Goal: Task Accomplishment & Management: Complete application form

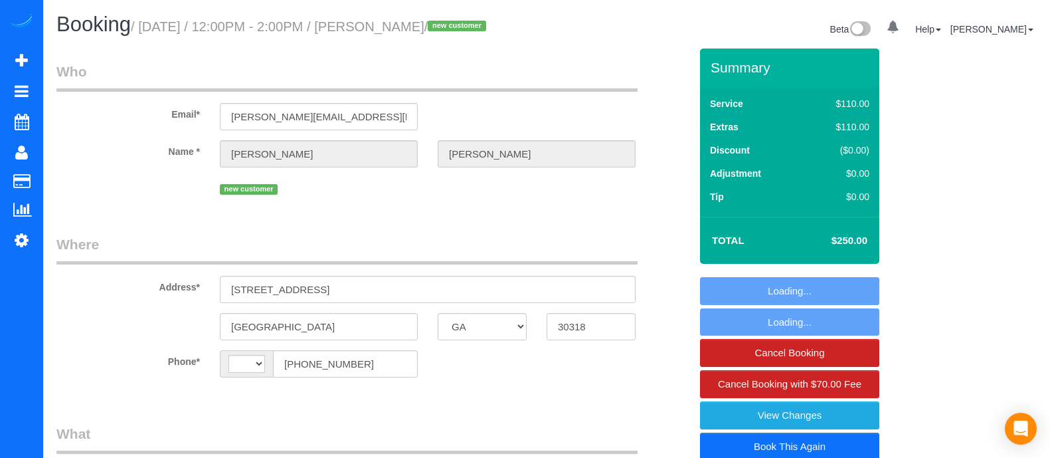
select select "GA"
select select "object:367"
select select "string:fspay-0f9fb5f7-2fec-426d-9b0c-c6c9bafe2ef0"
select select "object:667"
select select "string:[GEOGRAPHIC_DATA]"
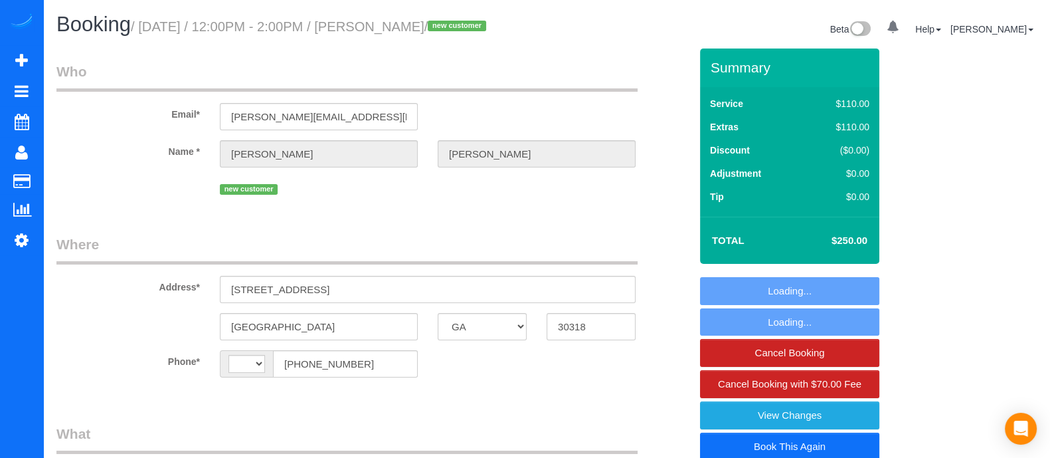
select select "number:4"
select select "number:6"
select select "spot1"
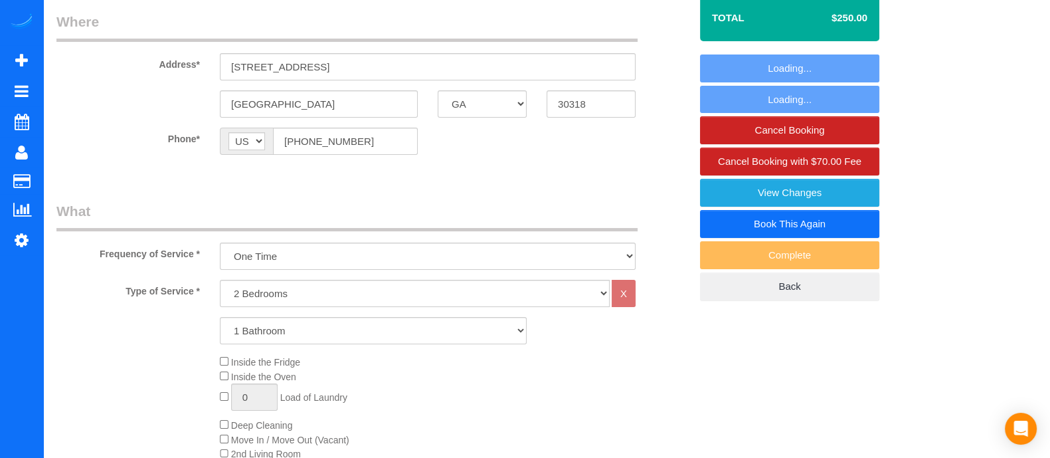
scroll to position [226, 0]
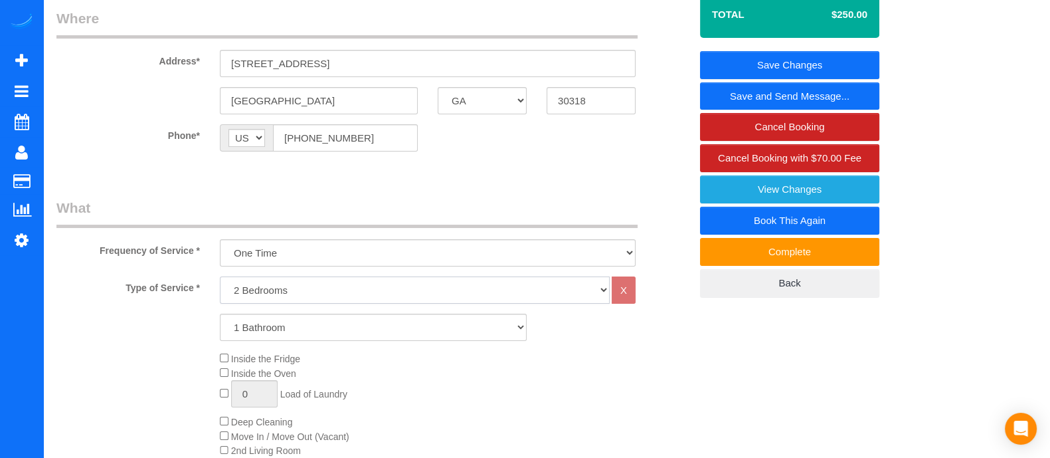
click at [326, 300] on select "1 Bedroom 2 Bedrooms 3 Bedrooms 4 Bedrooms 5 Bedrooms 6 Bedrooms" at bounding box center [415, 289] width 390 height 27
select select "3"
click at [220, 292] on select "1 Bedroom 2 Bedrooms 3 Bedrooms 4 Bedrooms 5 Bedrooms 6 Bedrooms" at bounding box center [415, 289] width 390 height 27
drag, startPoint x: 279, startPoint y: 350, endPoint x: 262, endPoint y: 256, distance: 95.1
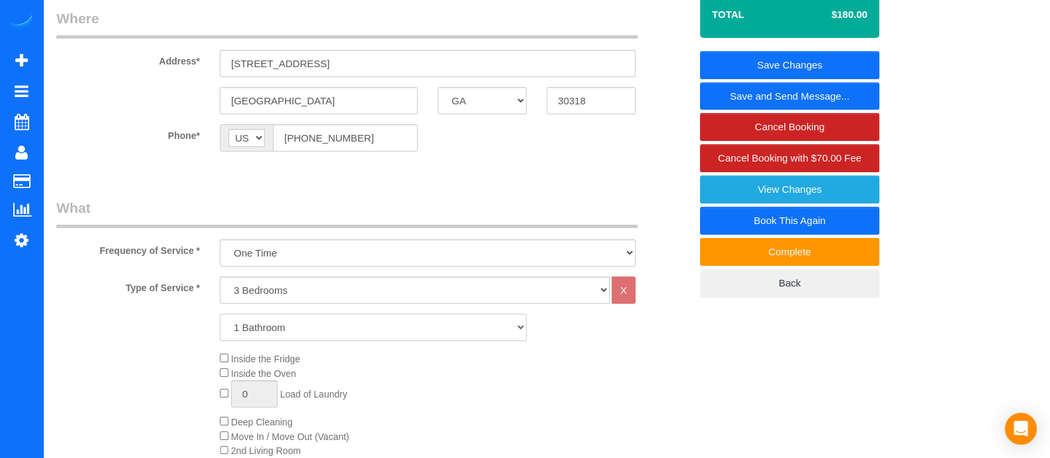
select select "2"
click at [220, 329] on select "1 Bathroom 2 Bathrooms 3 Bathrooms 4 Bathrooms 5 Bathrooms 6 Bathrooms" at bounding box center [373, 326] width 307 height 27
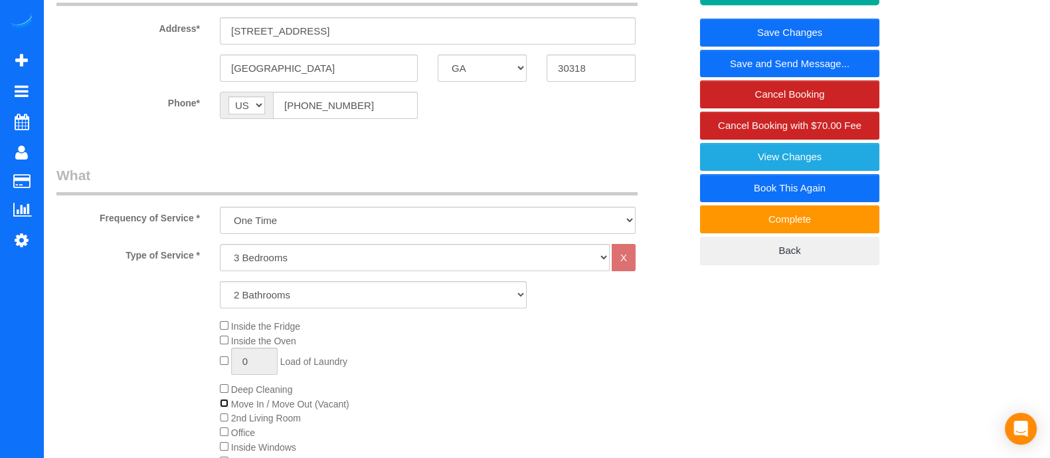
scroll to position [225, 0]
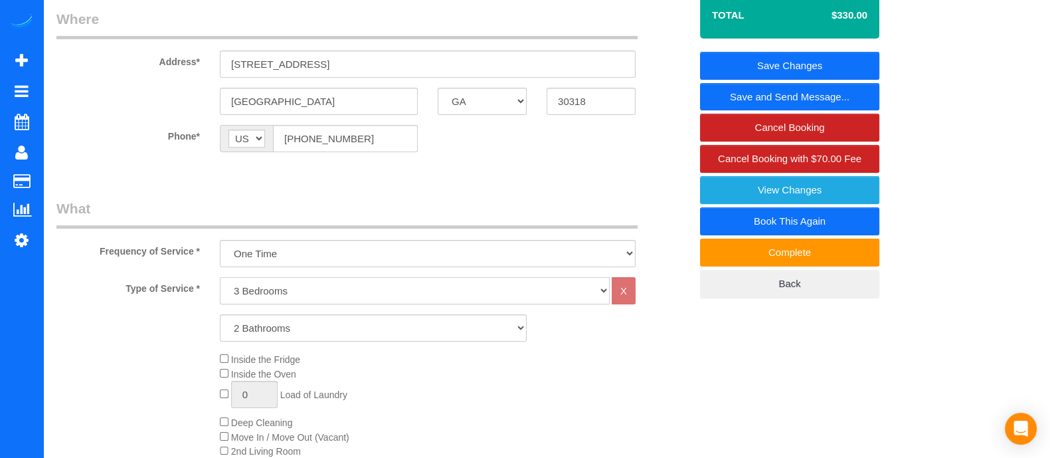
click at [271, 304] on select "1 Bedroom 2 Bedrooms 3 Bedrooms 4 Bedrooms 5 Bedrooms 6 Bedrooms" at bounding box center [415, 290] width 390 height 27
select select "2"
click at [220, 293] on select "1 Bedroom 2 Bedrooms 3 Bedrooms 4 Bedrooms 5 Bedrooms 6 Bedrooms" at bounding box center [415, 290] width 390 height 27
drag, startPoint x: 269, startPoint y: 350, endPoint x: 248, endPoint y: 173, distance: 177.9
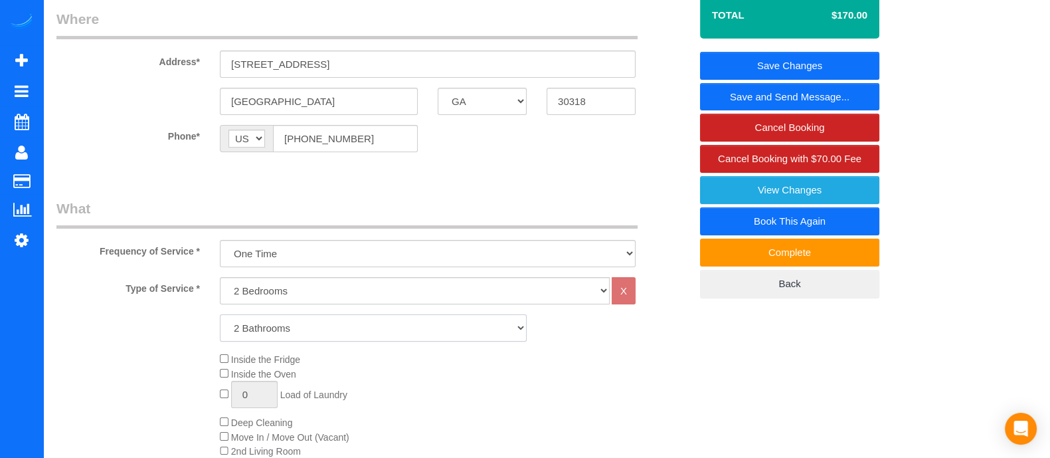
select select "1"
click at [220, 330] on select "1 Bathroom 2 Bathrooms 3 Bathrooms 4 Bathrooms 5 Bathrooms 6 Bathrooms" at bounding box center [373, 327] width 307 height 27
click at [323, 304] on select "1 Bedroom 2 Bedrooms 3 Bedrooms 4 Bedrooms 5 Bedrooms 6 Bedrooms" at bounding box center [415, 290] width 390 height 27
select select "3"
click at [220, 293] on select "1 Bedroom 2 Bedrooms 3 Bedrooms 4 Bedrooms 5 Bedrooms 6 Bedrooms" at bounding box center [415, 290] width 390 height 27
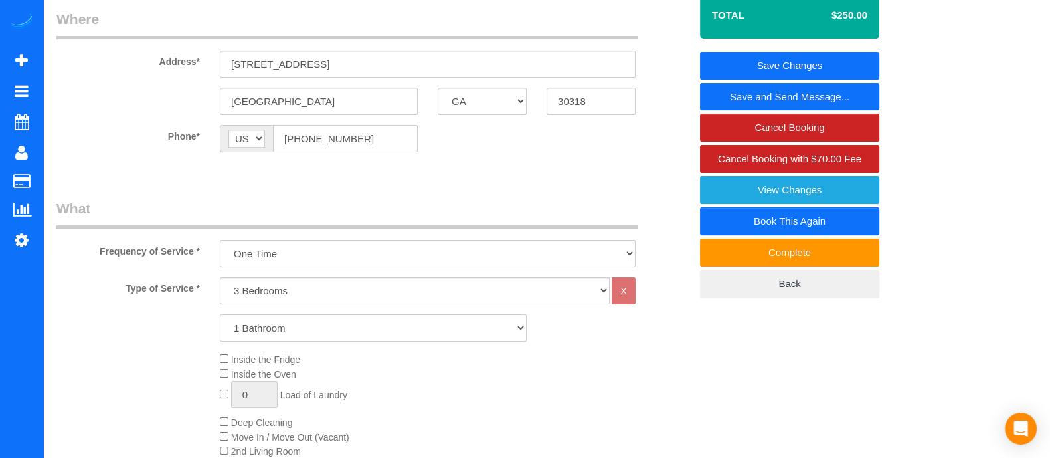
click at [271, 341] on select "1 Bathroom 2 Bathrooms 3 Bathrooms 4 Bathrooms 5 Bathrooms 6 Bathrooms" at bounding box center [373, 327] width 307 height 27
select select "2"
click at [220, 330] on select "1 Bathroom 2 Bathrooms 3 Bathrooms 4 Bathrooms 5 Bathrooms 6 Bathrooms" at bounding box center [373, 327] width 307 height 27
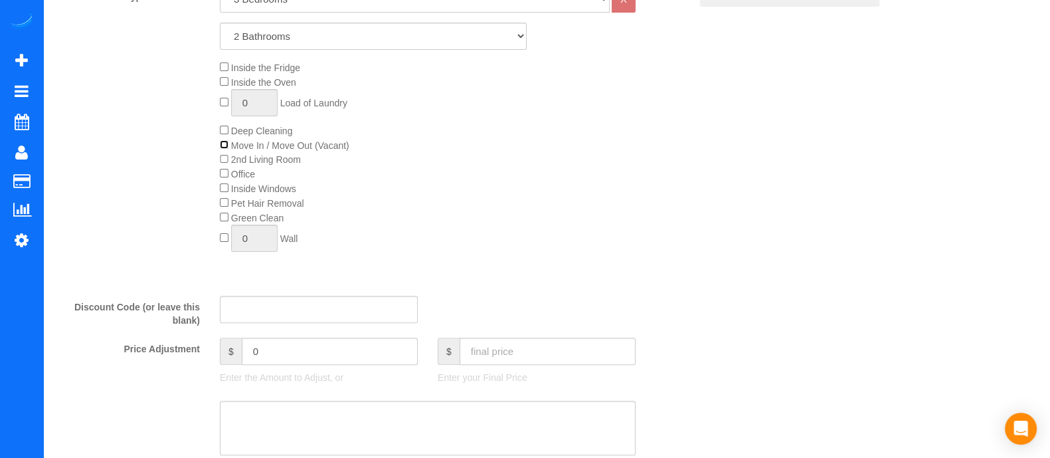
scroll to position [547, 0]
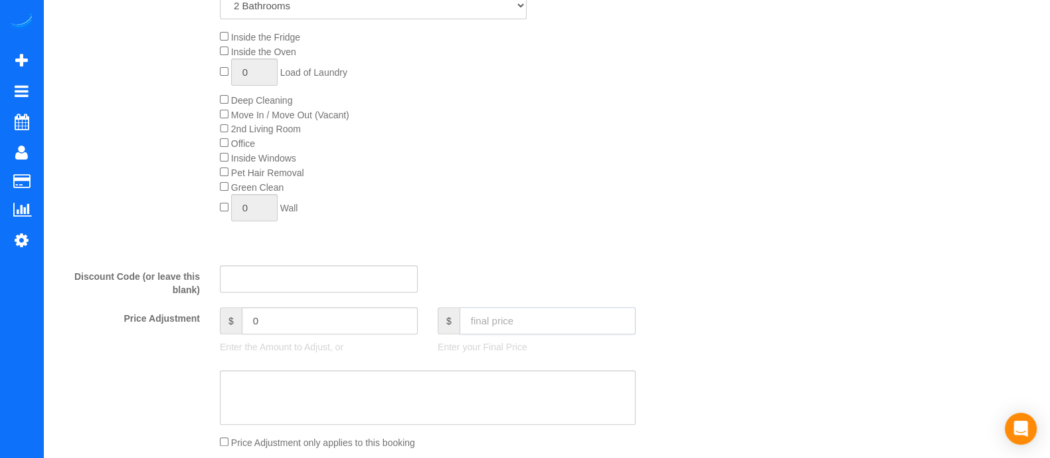
click at [539, 334] on input "text" at bounding box center [548, 320] width 176 height 27
type input "300"
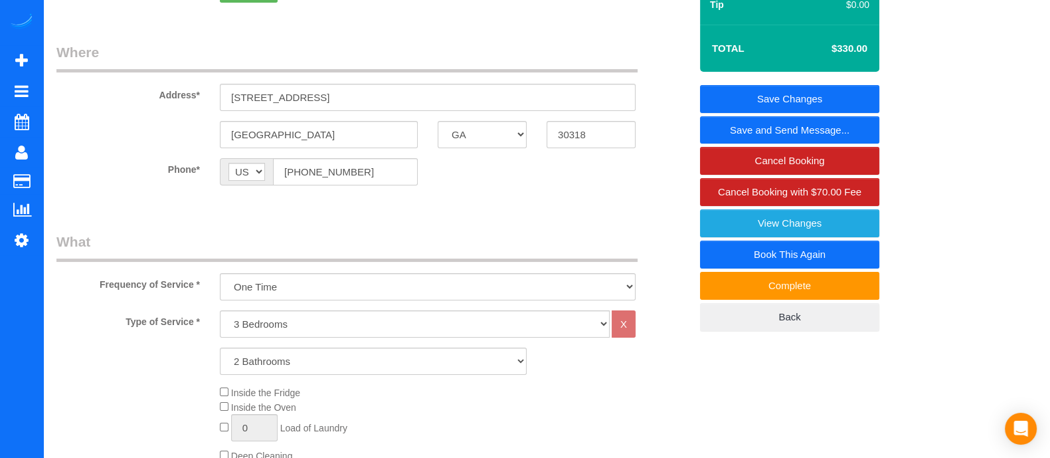
scroll to position [189, 0]
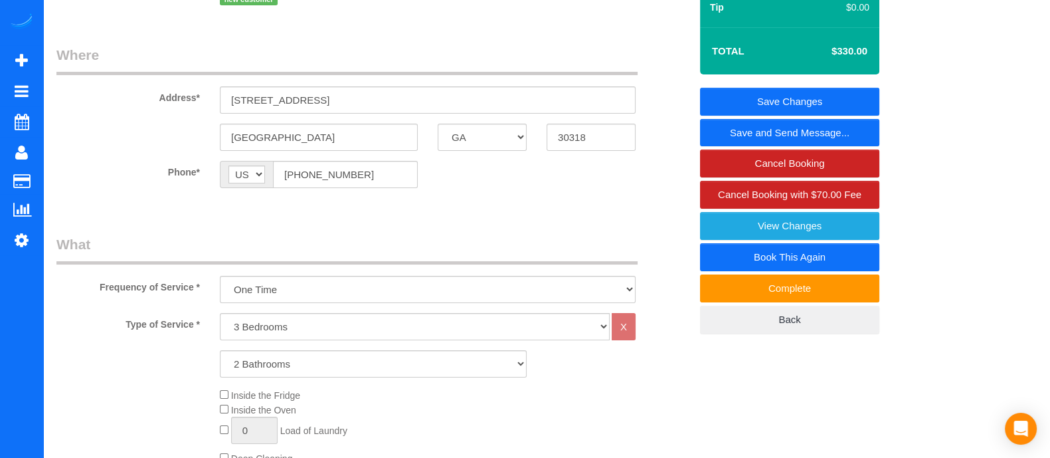
type input "-30"
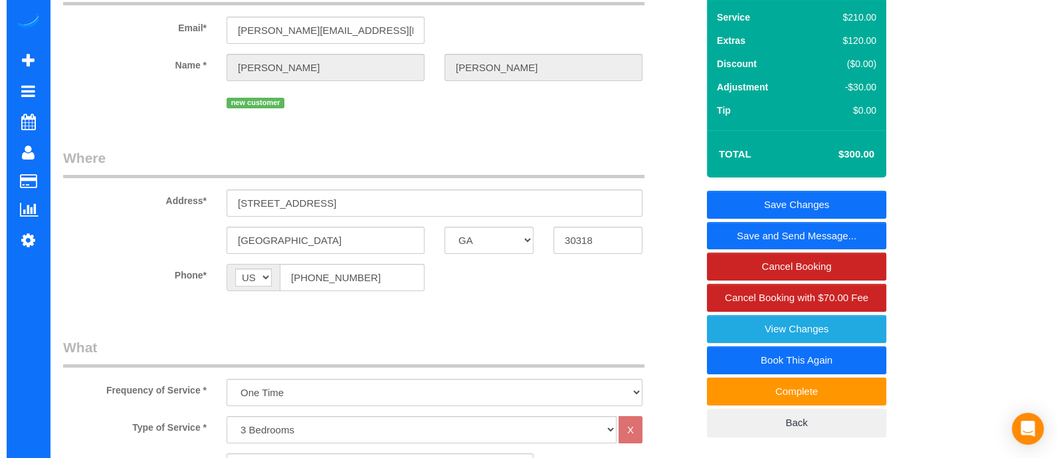
scroll to position [88, 0]
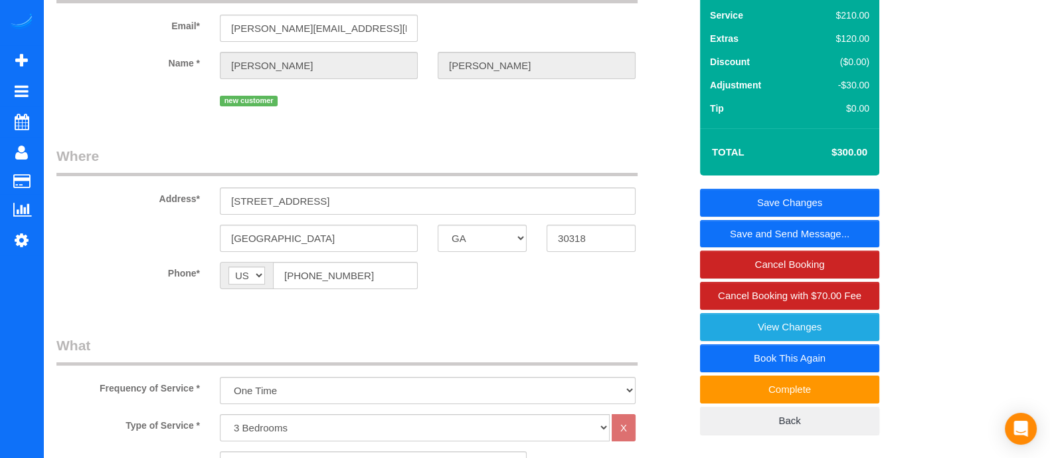
click at [797, 247] on link "Save and Send Message..." at bounding box center [789, 234] width 179 height 28
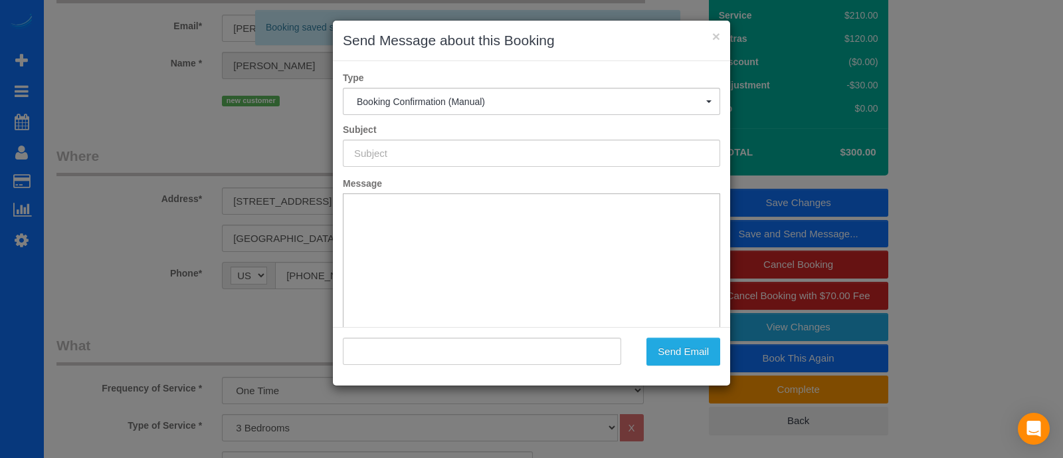
type input "Booking Confirmed!"
type input ""[PERSON_NAME]" <[PERSON_NAME][EMAIL_ADDRESS][PERSON_NAME][DOMAIN_NAME]>"
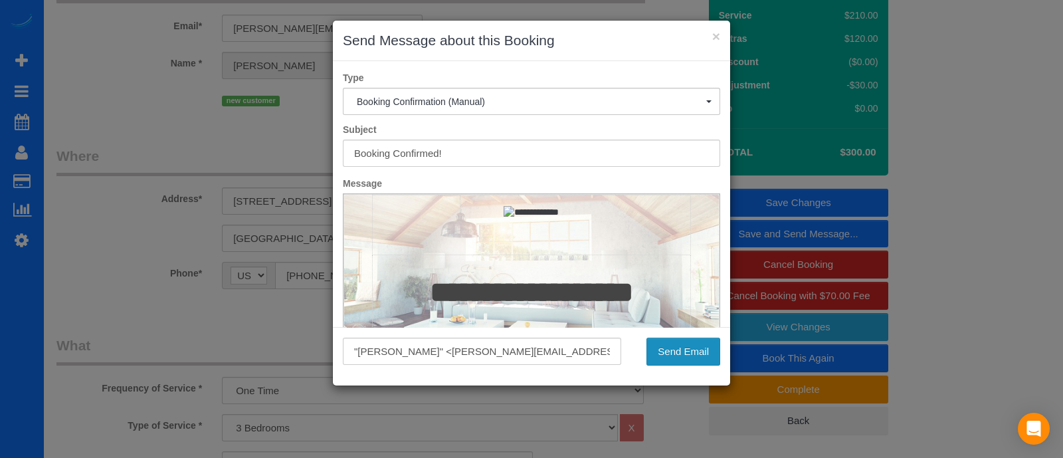
click at [687, 345] on button "Send Email" at bounding box center [683, 351] width 74 height 28
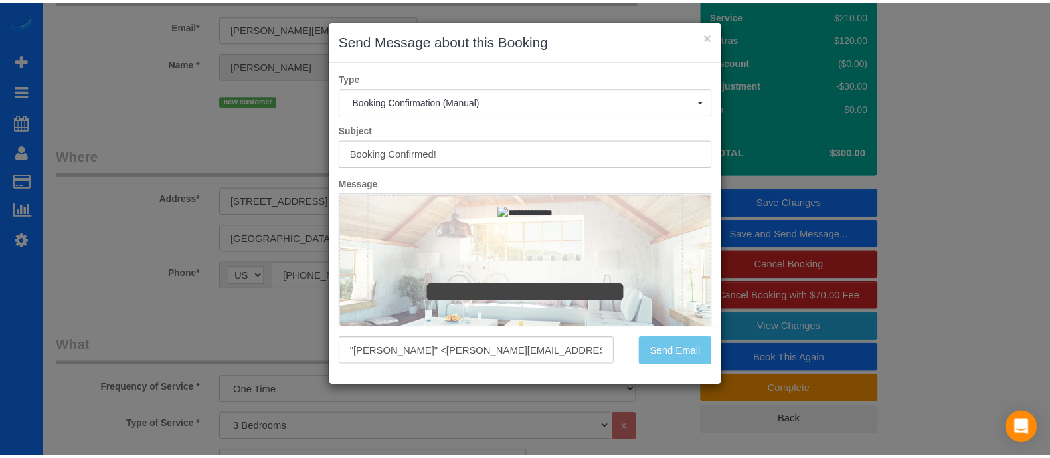
scroll to position [135, 0]
